Goal: Task Accomplishment & Management: Use online tool/utility

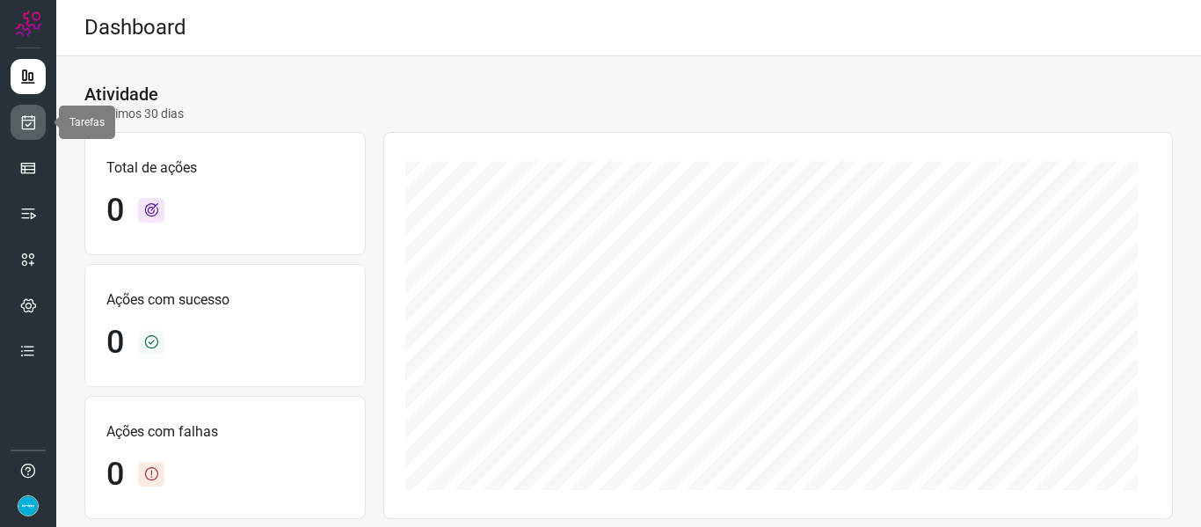
click at [40, 126] on link at bounding box center [28, 122] width 35 height 35
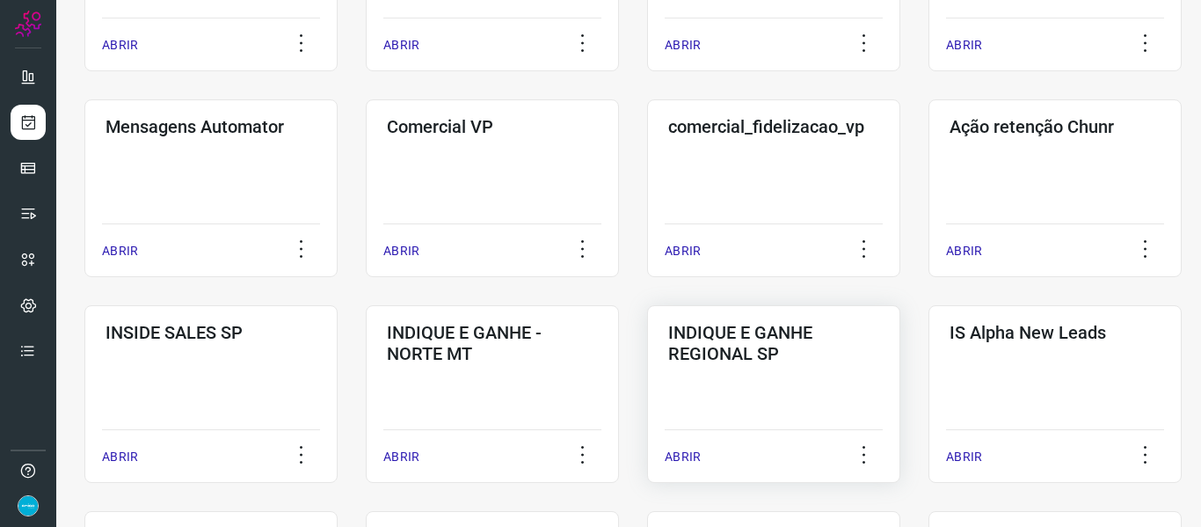
scroll to position [804, 0]
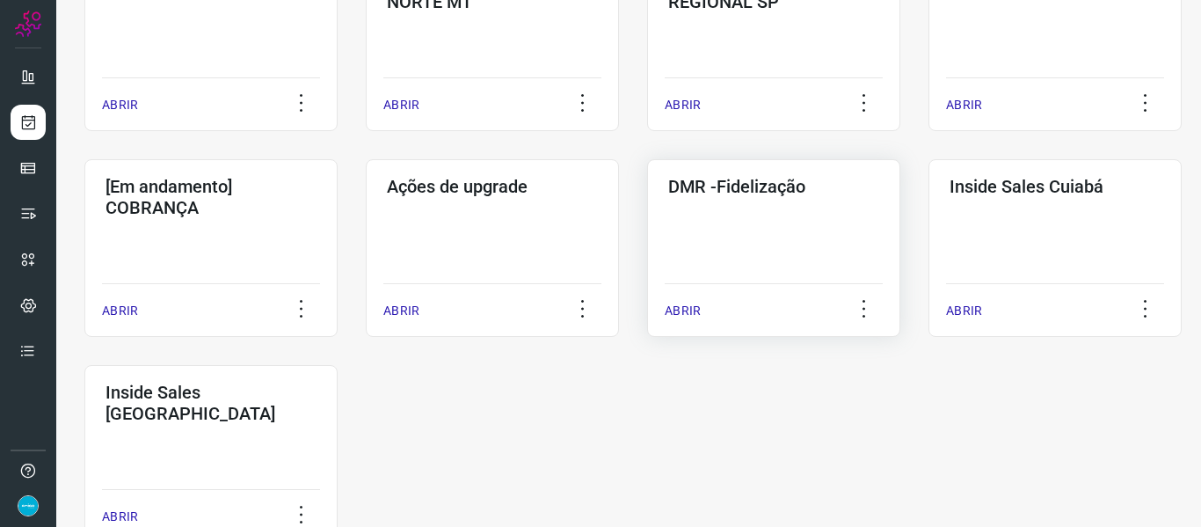
click at [682, 310] on p "ABRIR" at bounding box center [683, 311] width 36 height 18
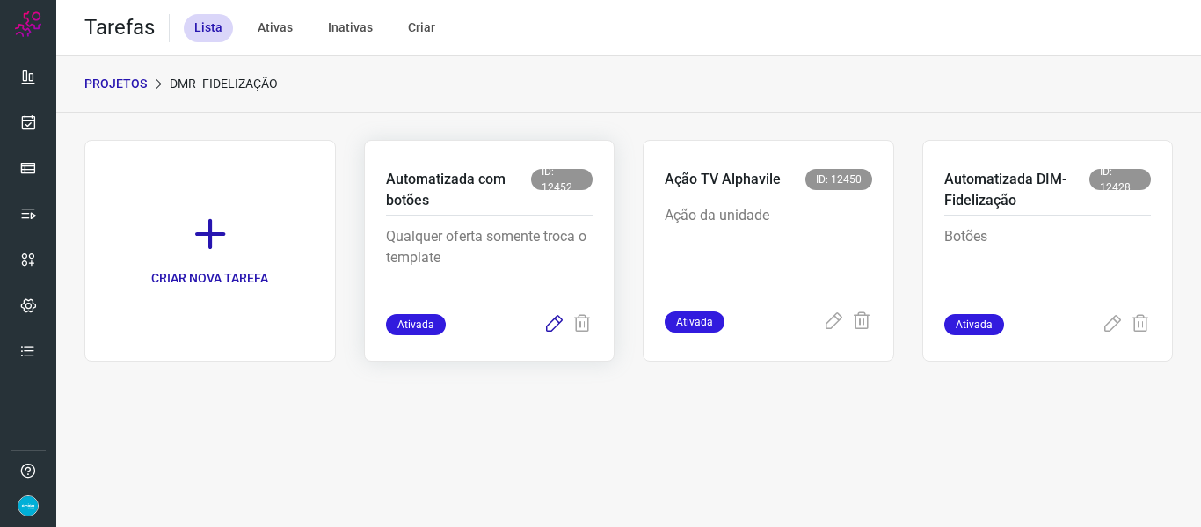
click at [557, 328] on icon at bounding box center [553, 324] width 21 height 21
